Goal: Information Seeking & Learning: Learn about a topic

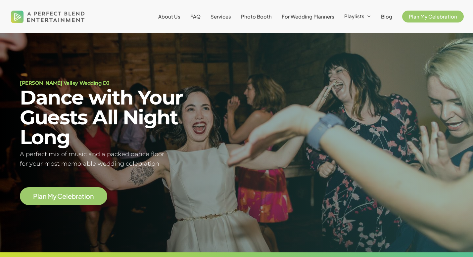
scroll to position [23, 0]
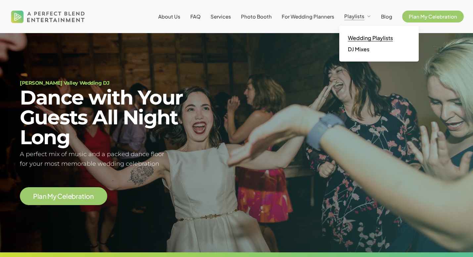
click at [359, 33] on link "Wedding Playlists" at bounding box center [379, 37] width 66 height 11
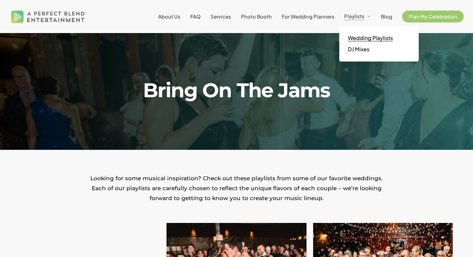
click at [356, 36] on span "Wedding Playlists" at bounding box center [370, 37] width 45 height 7
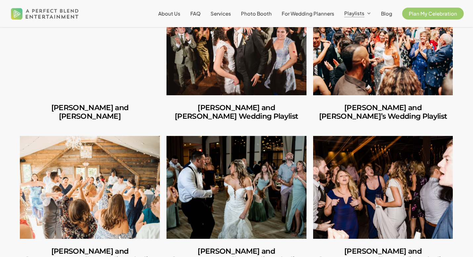
scroll to position [238, 0]
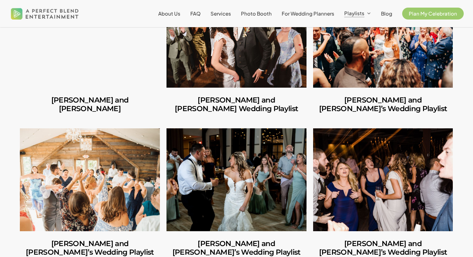
click at [211, 67] on link "Amber and Cooper’s Wedding Playlist" at bounding box center [236, 36] width 140 height 103
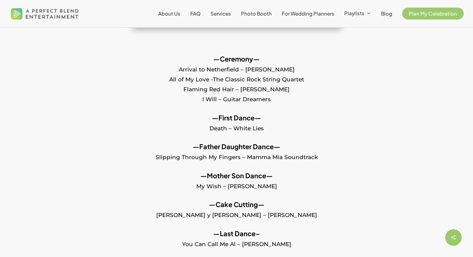
scroll to position [365, 0]
click at [354, 33] on span "Wedding Playlists" at bounding box center [370, 33] width 45 height 7
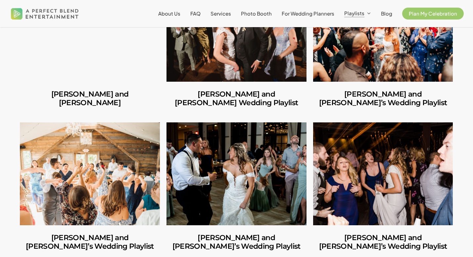
scroll to position [250, 0]
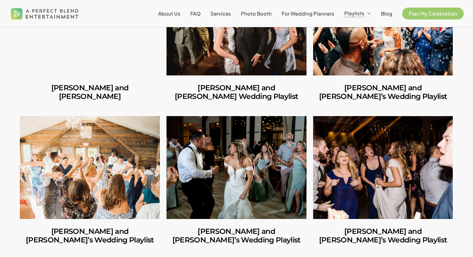
click at [336, 67] on link "Ilana and Andrew’s Wedding Playlist" at bounding box center [383, 24] width 140 height 103
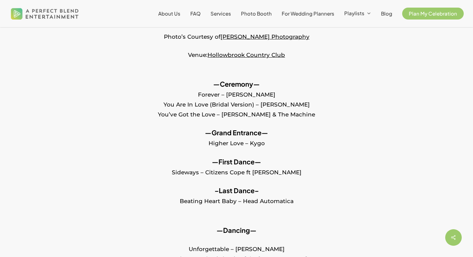
scroll to position [235, 0]
